Goal: Task Accomplishment & Management: Complete application form

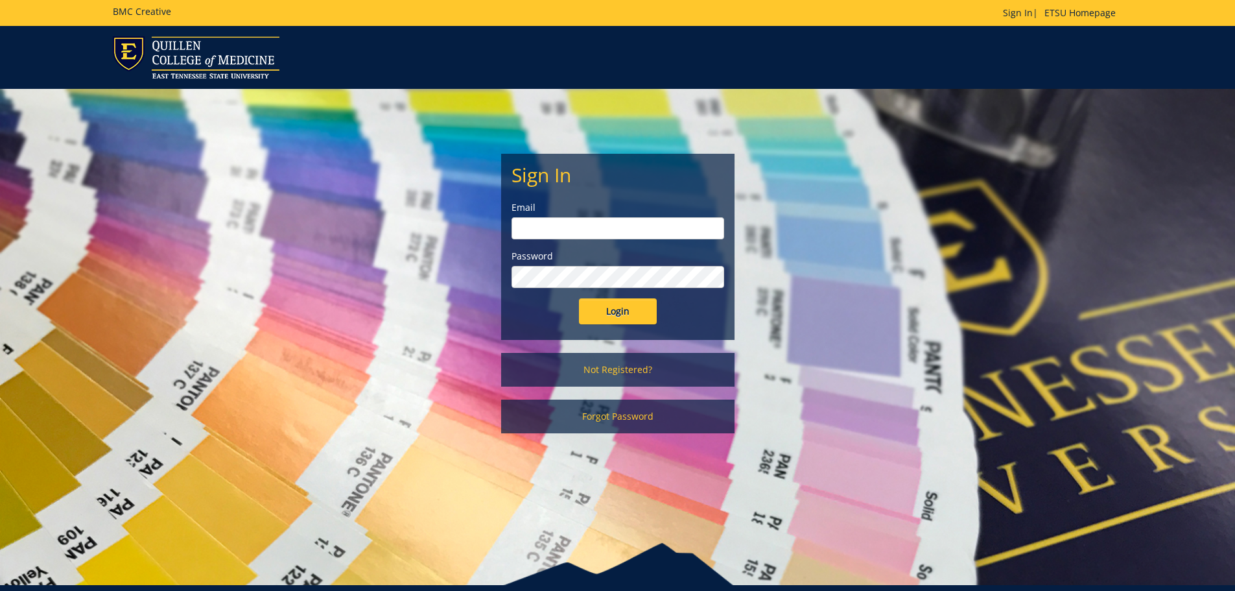
click at [598, 230] on input "email" at bounding box center [618, 228] width 213 height 22
type input "[EMAIL_ADDRESS][DOMAIN_NAME]"
click at [579, 298] on input "Login" at bounding box center [618, 311] width 78 height 26
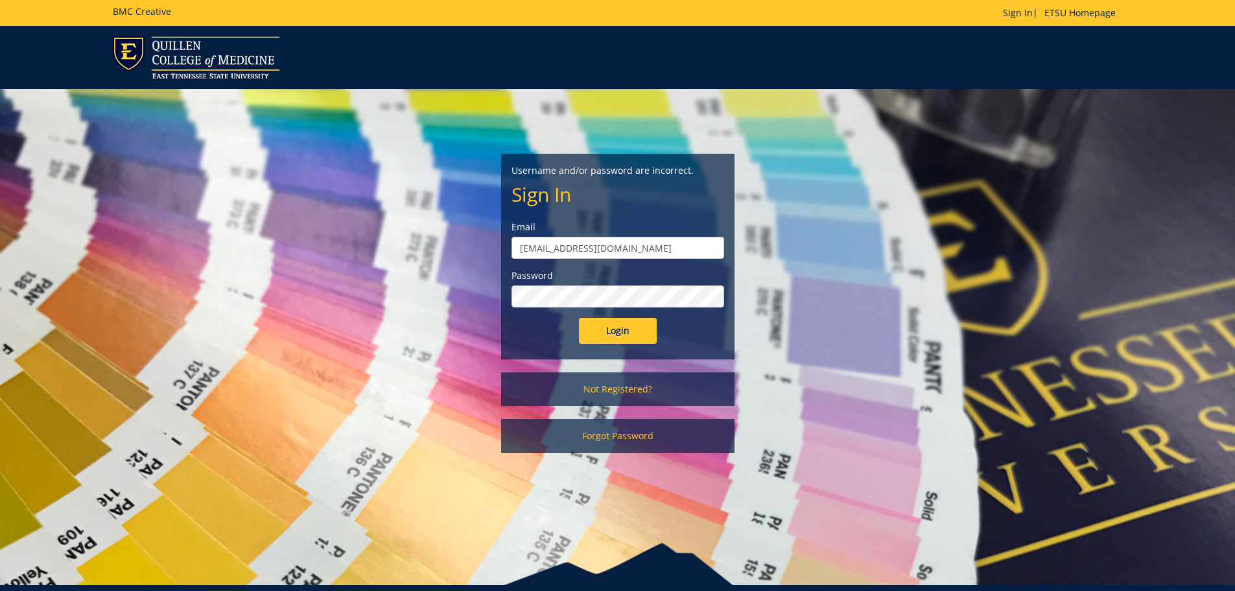
click at [579, 318] on input "Login" at bounding box center [618, 331] width 78 height 26
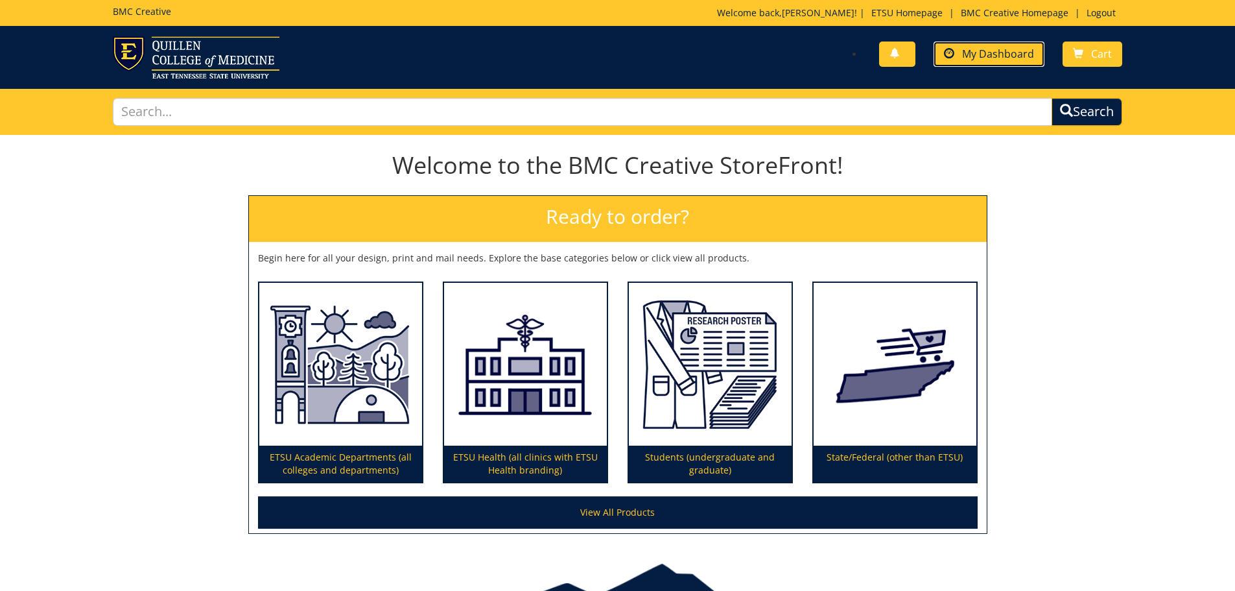
click at [1004, 52] on span "My Dashboard" at bounding box center [998, 54] width 72 height 14
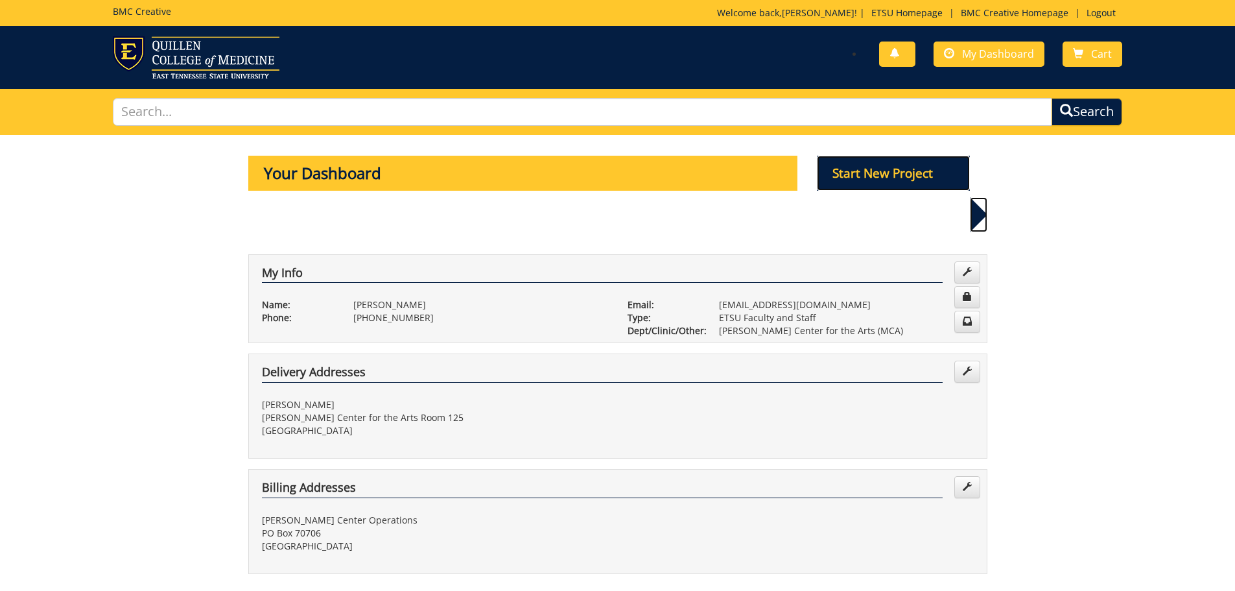
click at [857, 178] on p "Start New Project" at bounding box center [893, 173] width 153 height 35
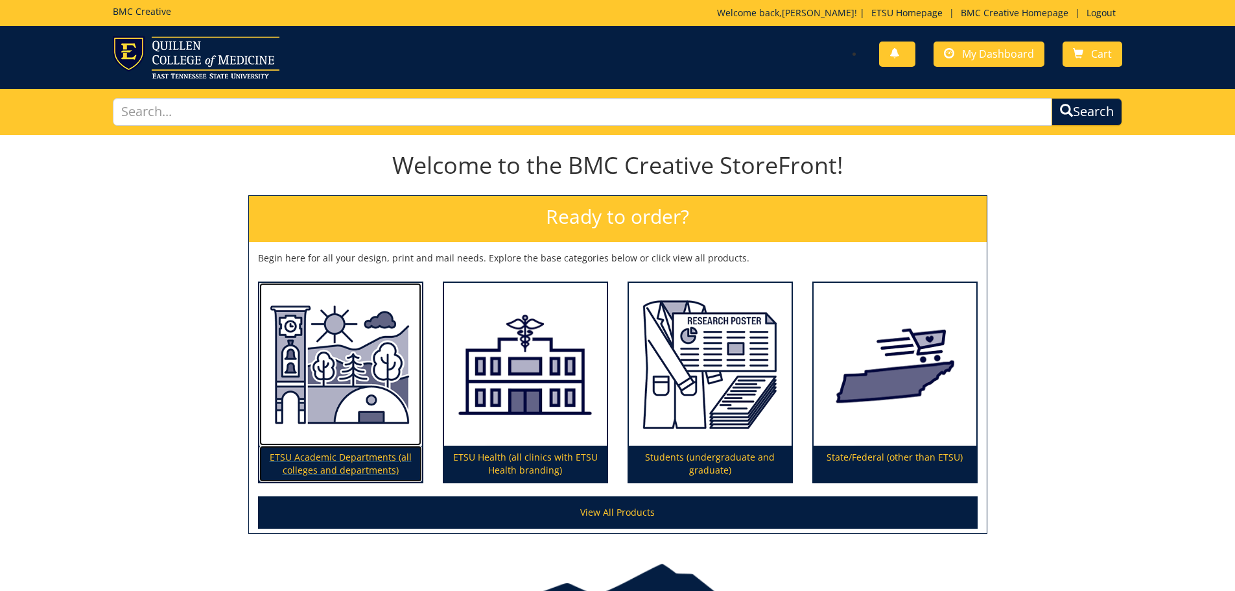
click at [332, 359] on img at bounding box center [340, 364] width 163 height 163
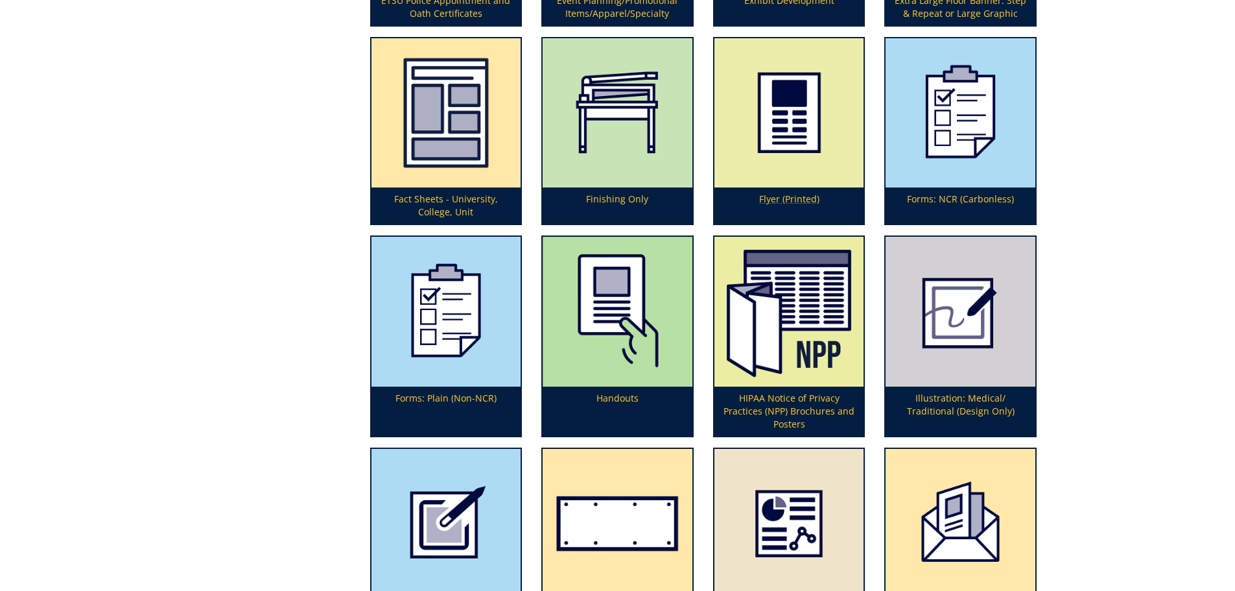
scroll to position [1945, 0]
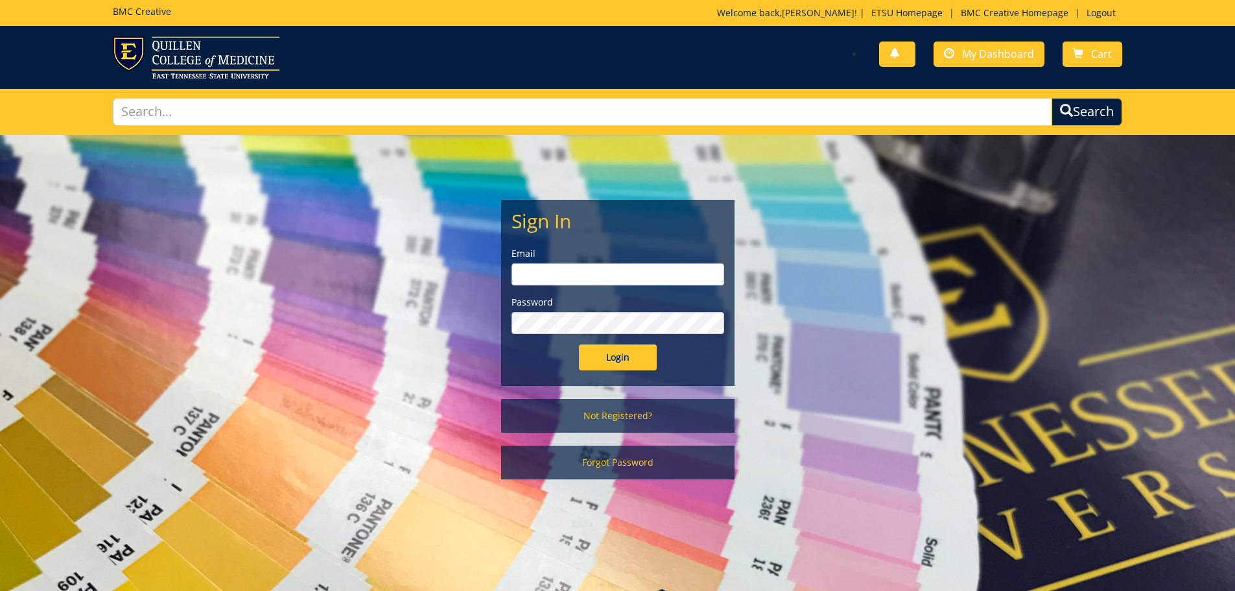
drag, startPoint x: 0, startPoint y: 0, endPoint x: 397, endPoint y: 128, distance: 417.1
click at [397, 132] on div "Search" at bounding box center [618, 112] width 1030 height 46
